Goal: Find specific page/section: Find specific page/section

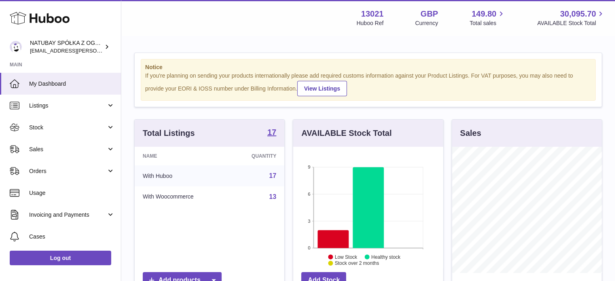
scroll to position [126, 150]
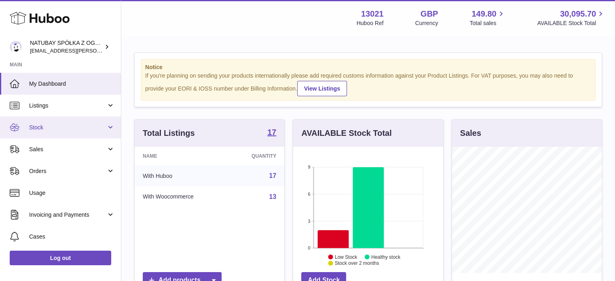
click at [52, 136] on link "Stock" at bounding box center [60, 127] width 121 height 22
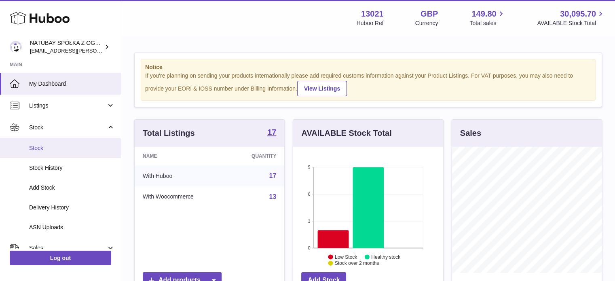
click at [50, 142] on link "Stock" at bounding box center [60, 148] width 121 height 20
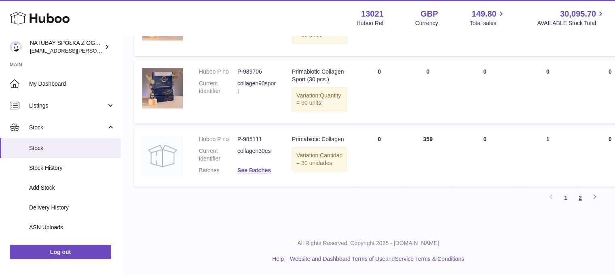
click at [576, 193] on link "2" at bounding box center [580, 197] width 15 height 15
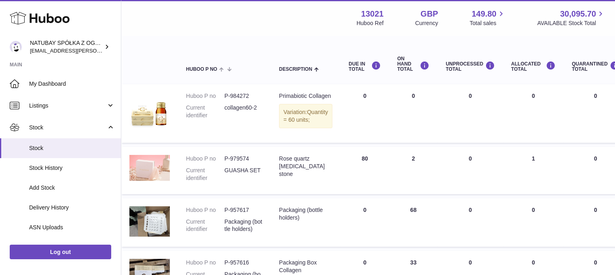
scroll to position [77, 0]
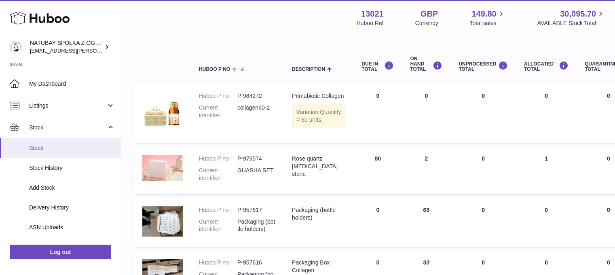
click at [73, 145] on span "Stock" at bounding box center [72, 148] width 86 height 8
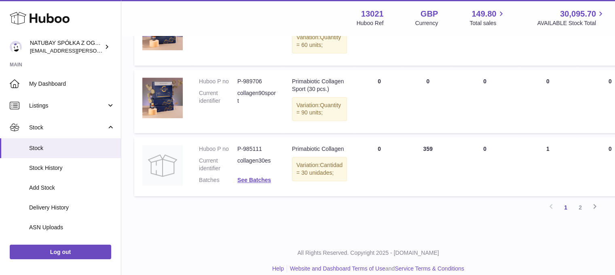
scroll to position [721, 0]
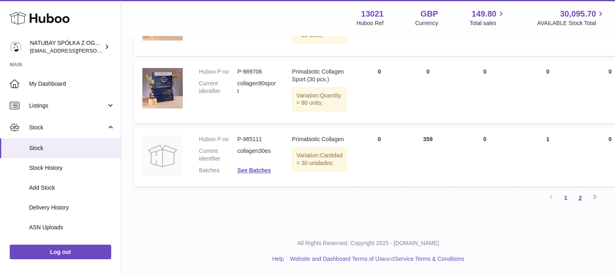
click at [580, 198] on link "2" at bounding box center [580, 197] width 15 height 15
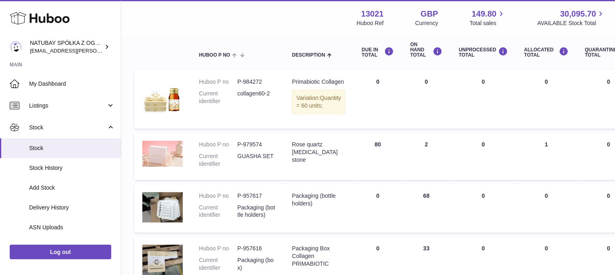
scroll to position [77, 0]
